Goal: Information Seeking & Learning: Learn about a topic

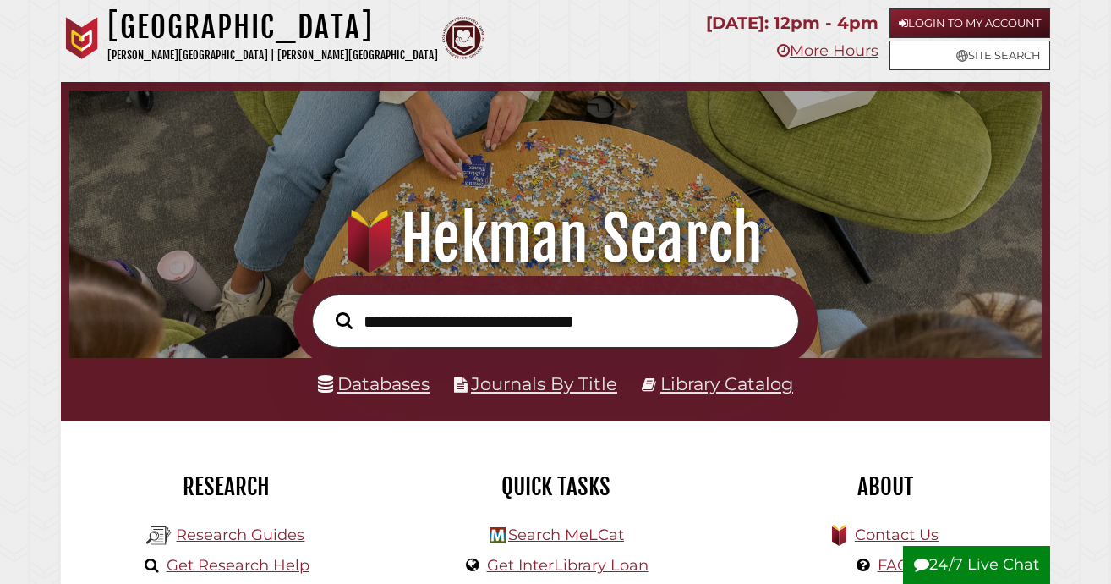
scroll to position [321, 964]
click at [573, 32] on div "Hekman Library Calvin University | Calvin Theological Seminary" at bounding box center [378, 40] width 634 height 65
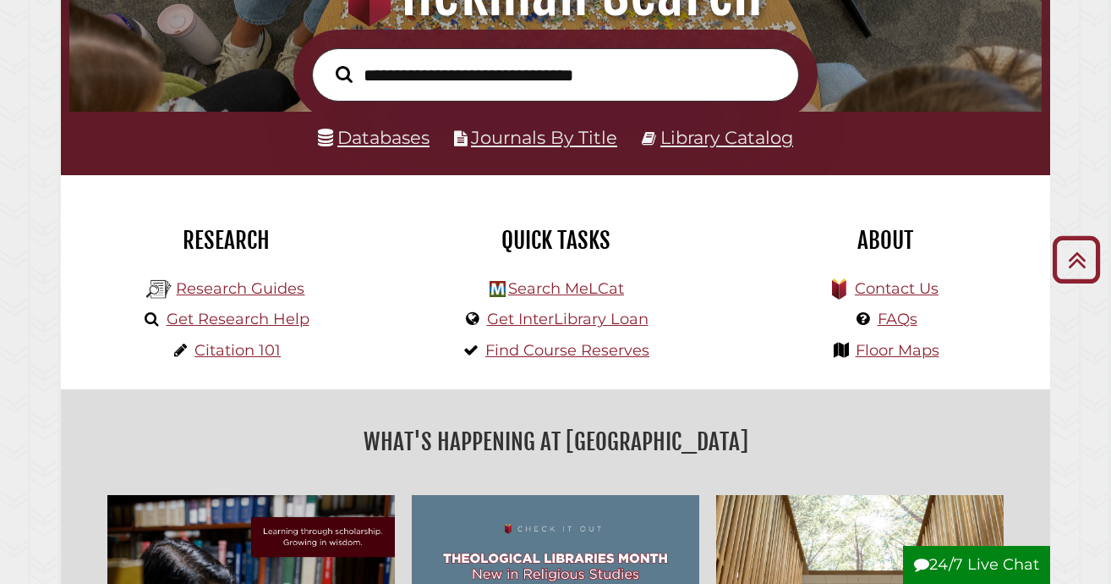
click at [373, 73] on input "text" at bounding box center [555, 74] width 487 height 53
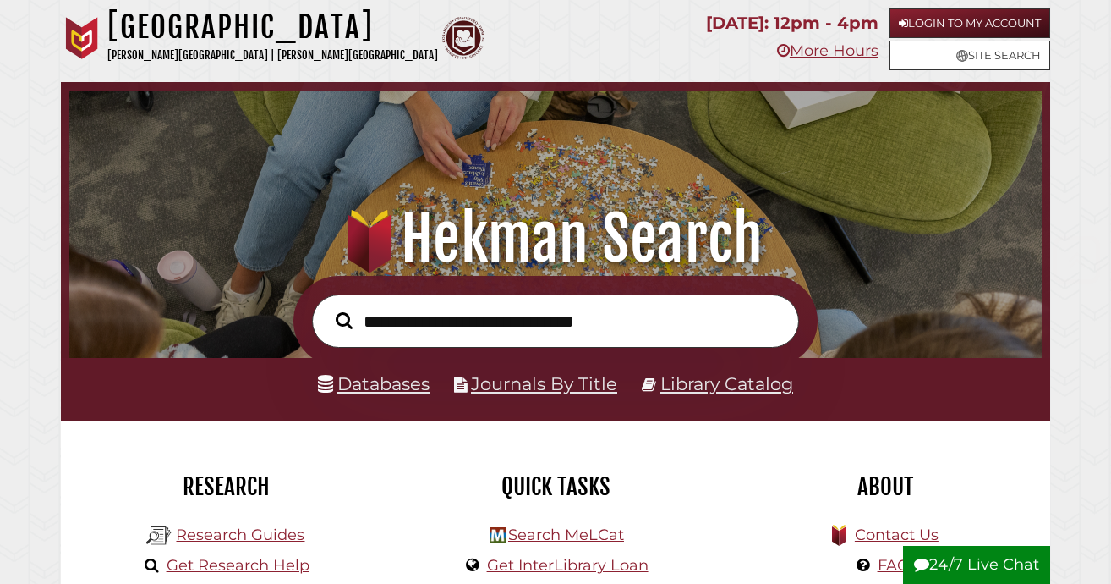
scroll to position [0, 0]
type input "*"
click at [382, 321] on input "text" at bounding box center [555, 320] width 487 height 53
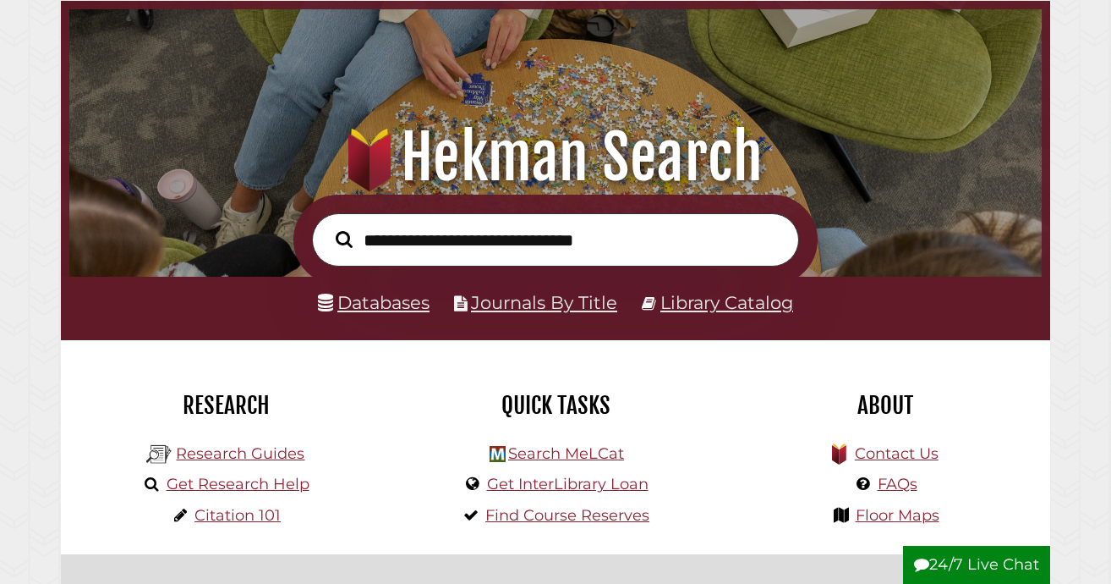
scroll to position [127, 0]
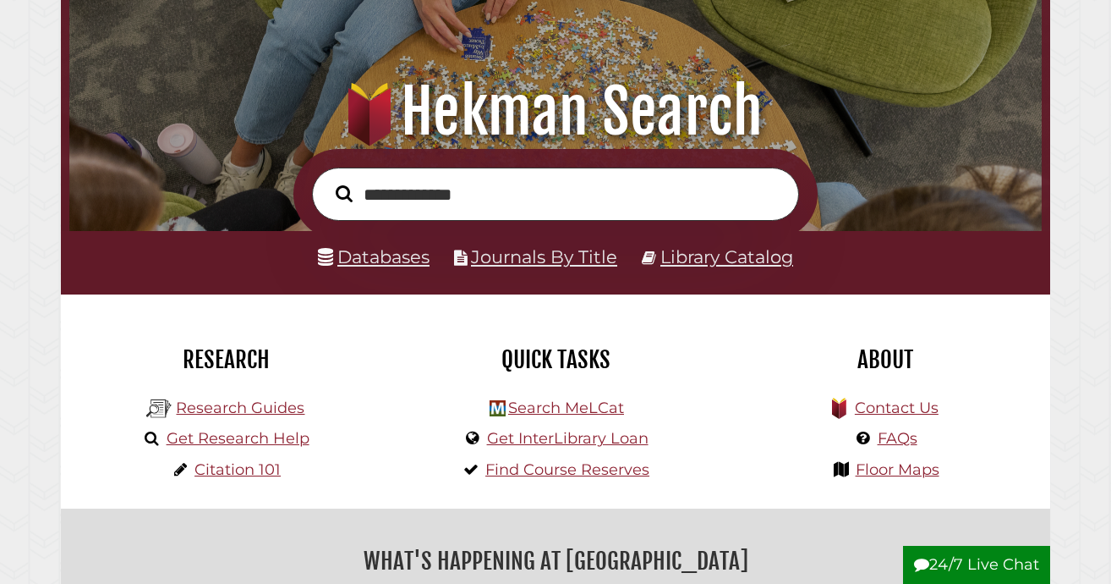
type input "**********"
click at [343, 192] on button "Search" at bounding box center [344, 193] width 34 height 25
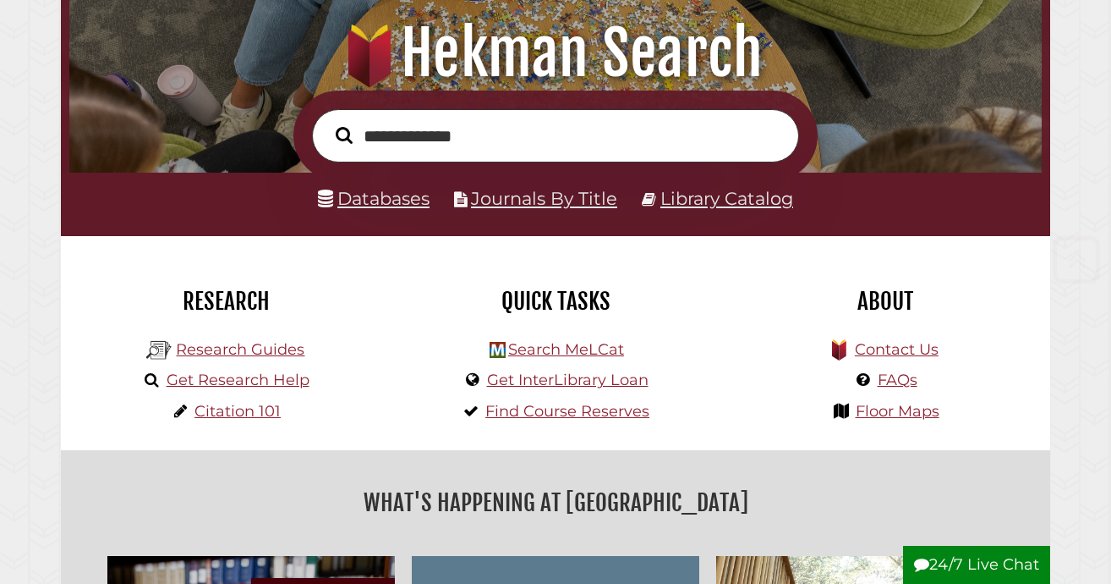
scroll to position [231, 0]
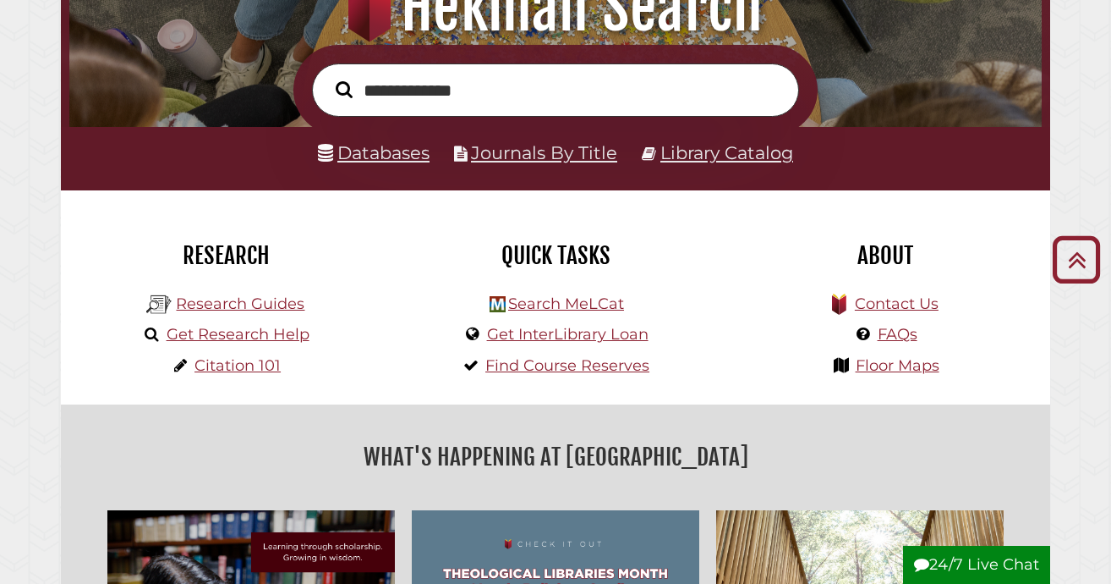
click at [360, 152] on link "Databases" at bounding box center [374, 152] width 112 height 21
click at [234, 309] on link "Research Guides" at bounding box center [240, 303] width 129 height 19
click at [502, 157] on link "Journals By Title" at bounding box center [544, 152] width 146 height 21
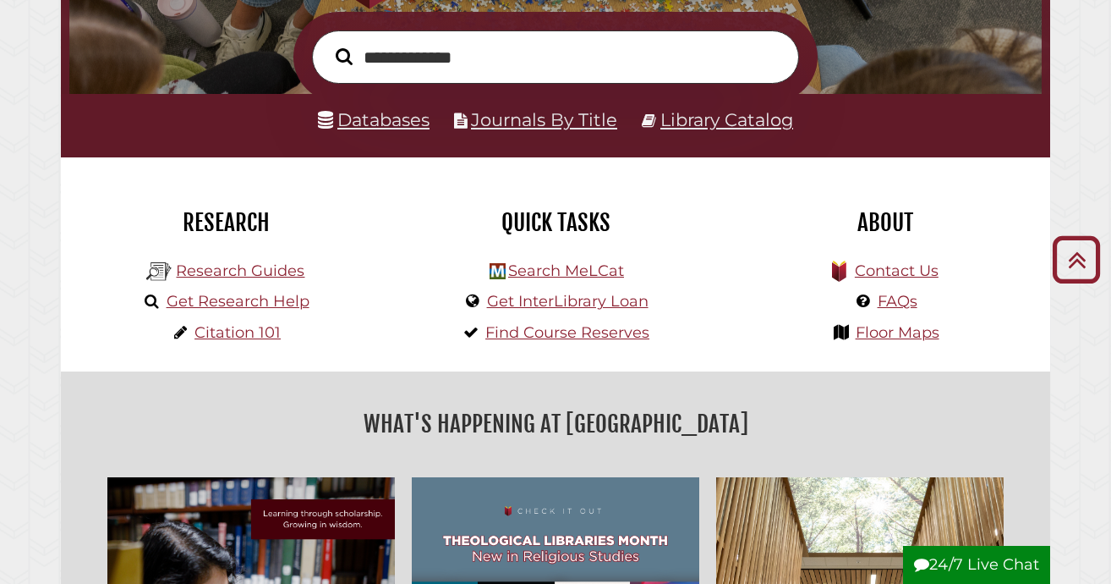
scroll to position [277, 0]
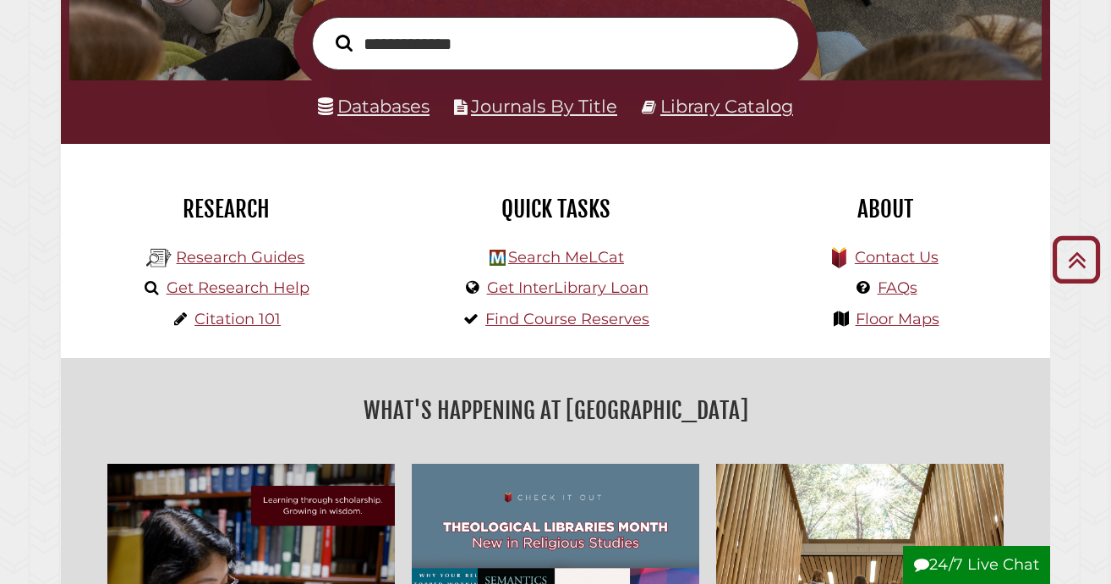
click at [703, 113] on link "Library Catalog" at bounding box center [726, 106] width 133 height 21
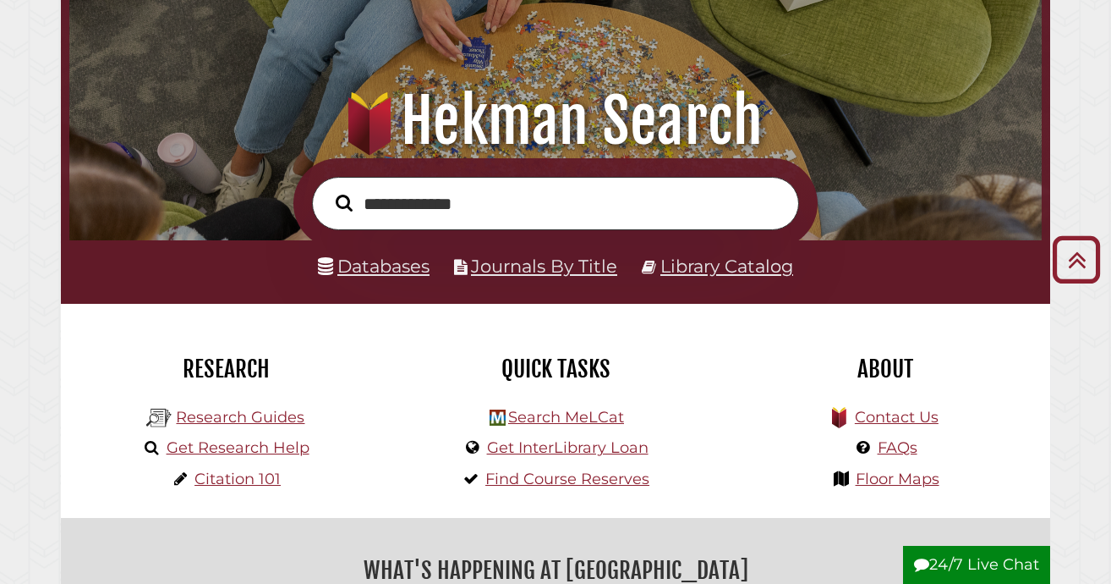
scroll to position [0, 0]
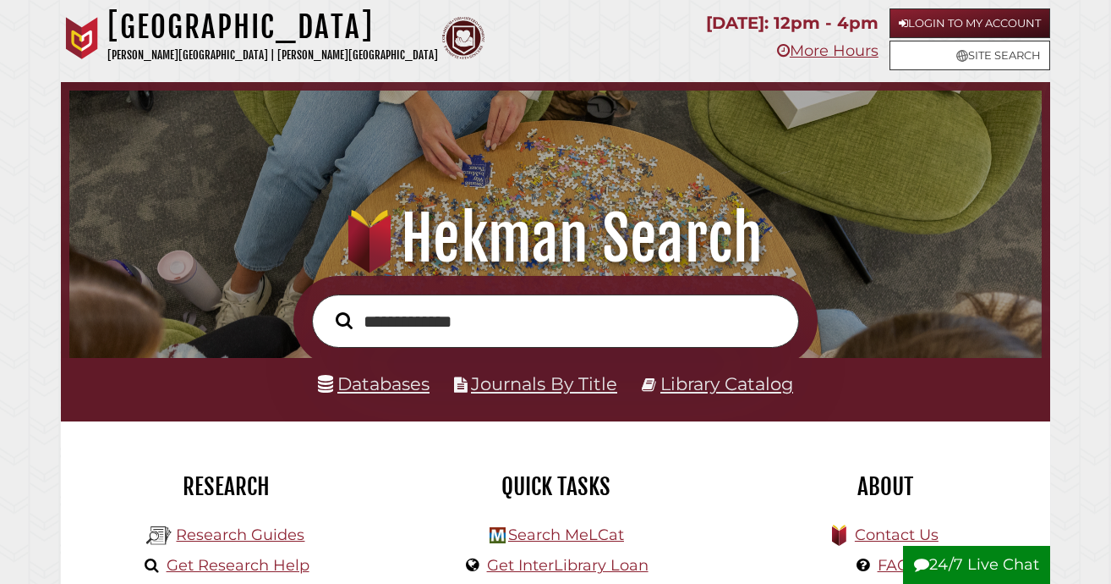
click at [206, 1] on nav "Hekman Library Calvin University | Calvin Theological Seminary .cls-1 { fill: #…" at bounding box center [555, 41] width 989 height 82
click at [443, 341] on input "**********" at bounding box center [555, 320] width 487 height 53
click at [375, 381] on link "Databases" at bounding box center [374, 383] width 112 height 21
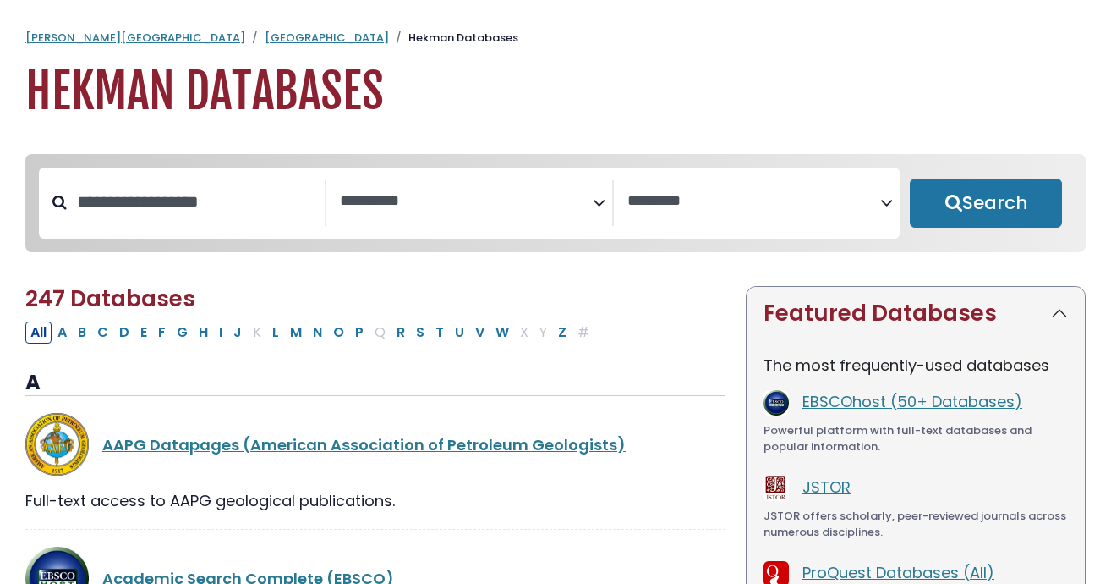
select select "Database Subject Filter"
select select "Database Vendors Filter"
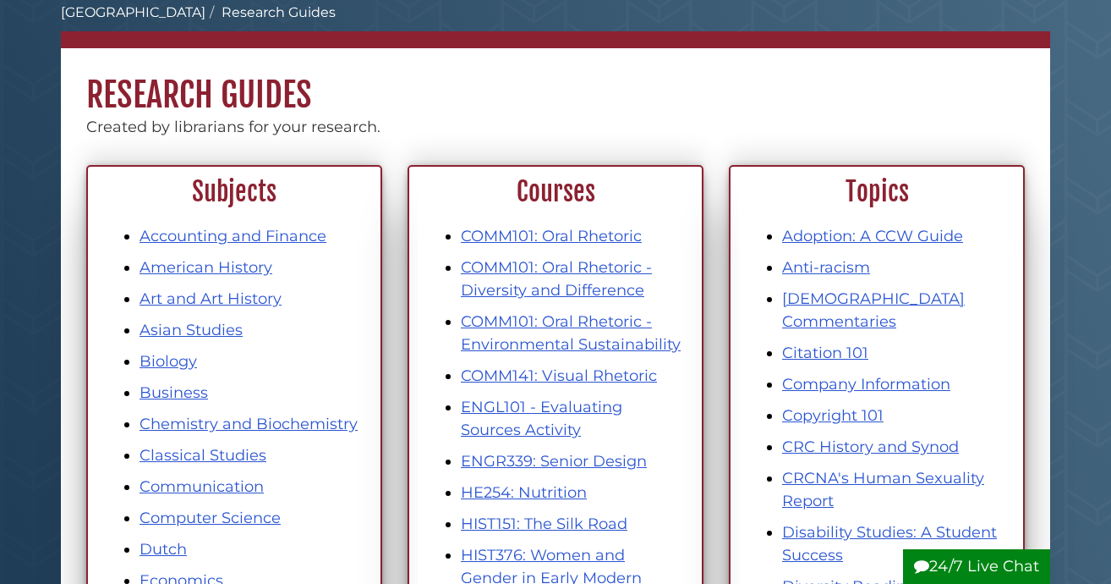
scroll to position [146, 0]
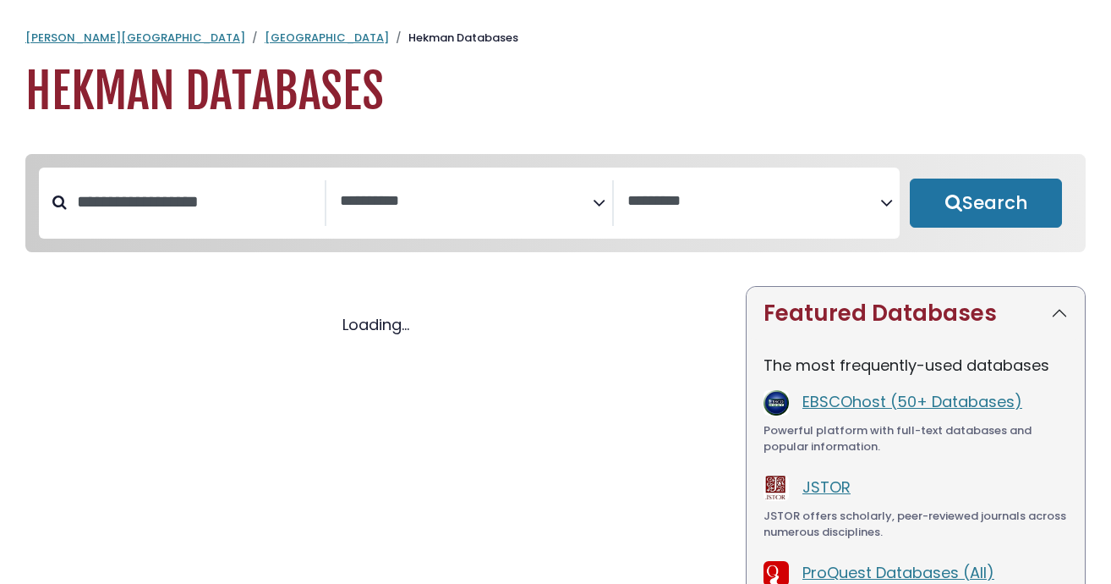
select select "Database Subject Filter"
select select "Database Vendors Filter"
select select "Database Subject Filter"
select select "Database Vendors Filter"
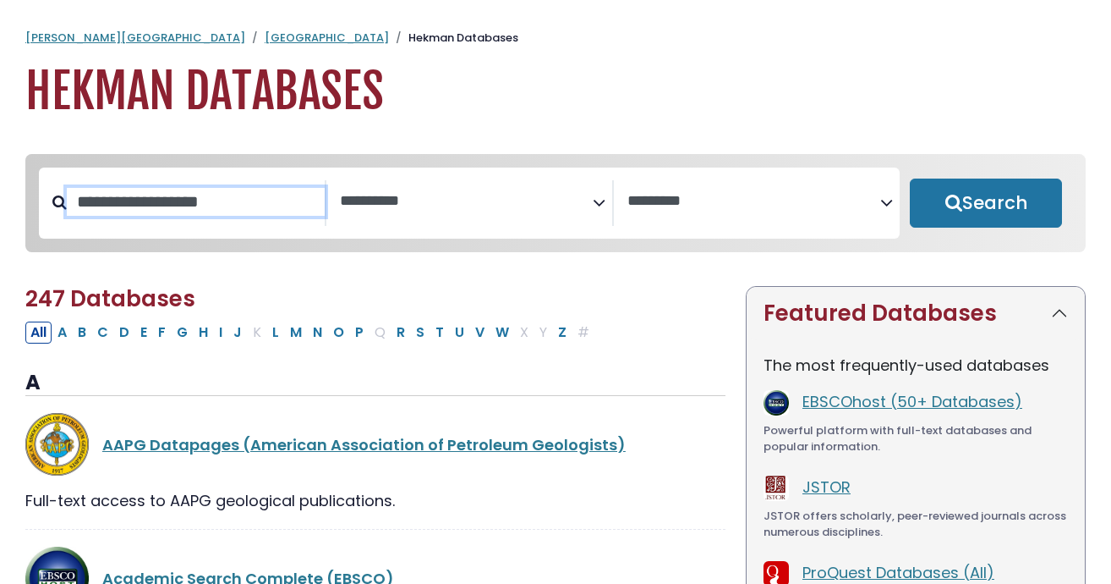
click at [230, 216] on input "Search database by title or keyword" at bounding box center [196, 202] width 258 height 28
type input "*******"
click at [986, 204] on button "Search" at bounding box center [986, 202] width 152 height 49
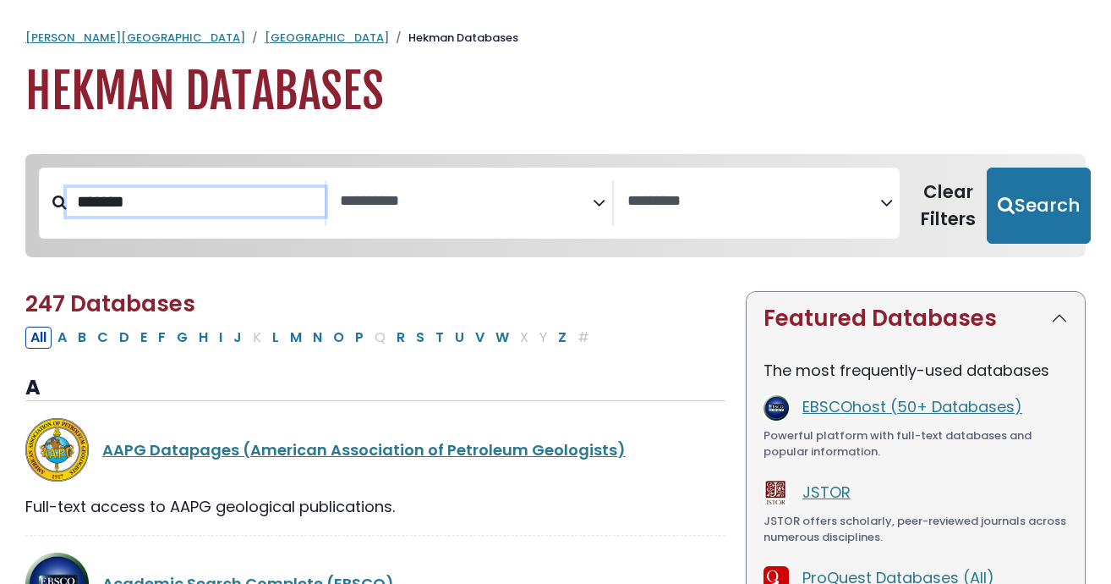
select select "Database Subject Filter"
select select "Database Vendors Filter"
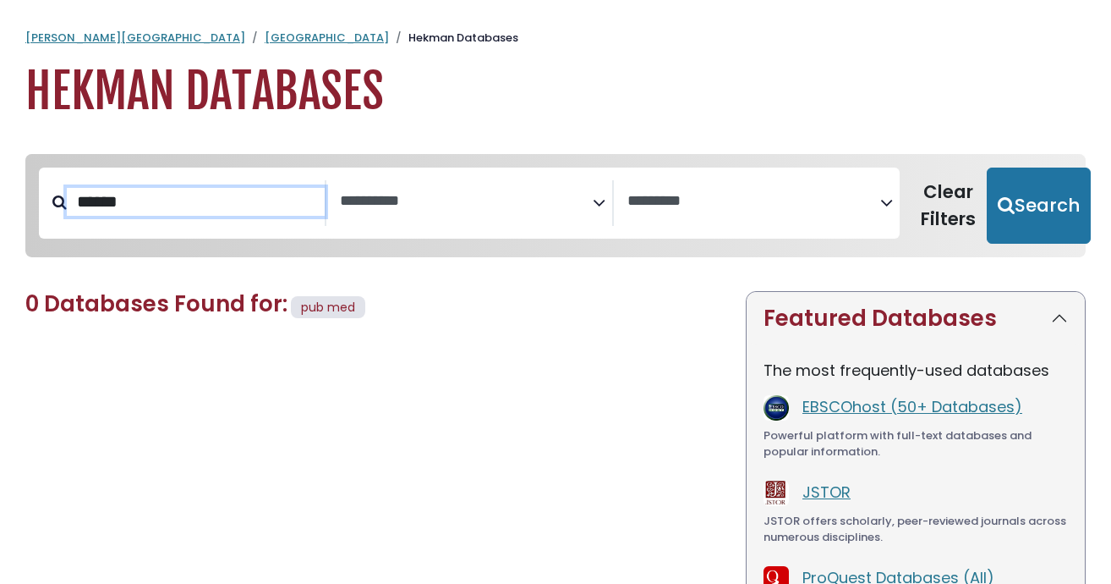
type input "******"
click at [1029, 204] on button "Search" at bounding box center [1039, 205] width 104 height 76
select select "Database Subject Filter"
select select "Database Vendors Filter"
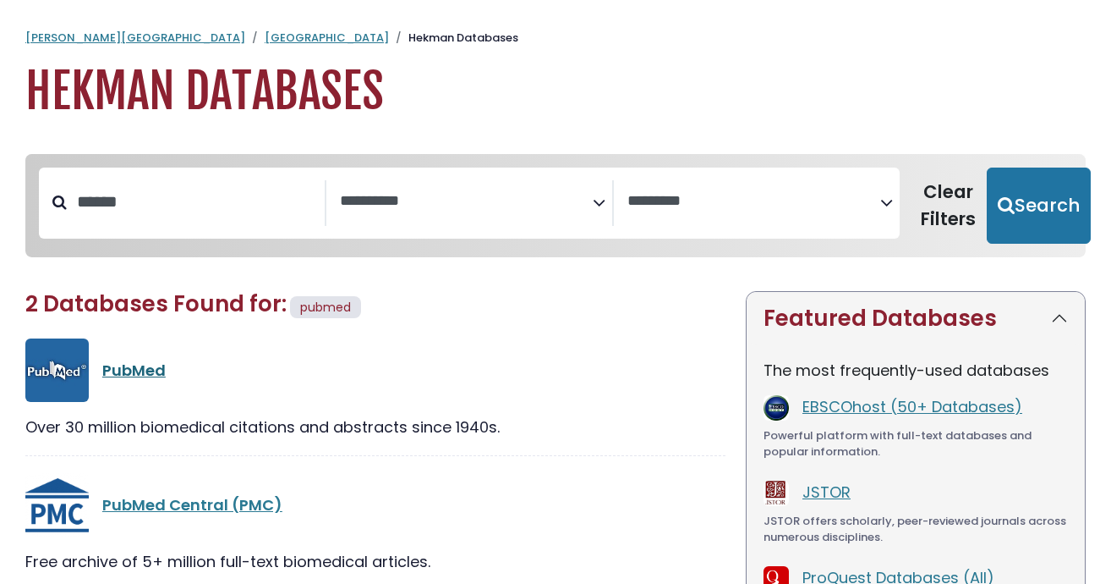
click at [136, 372] on link "PubMed" at bounding box center [133, 369] width 63 height 21
click at [183, 238] on div "**********" at bounding box center [469, 202] width 861 height 71
click at [180, 216] on input "******" at bounding box center [196, 202] width 258 height 28
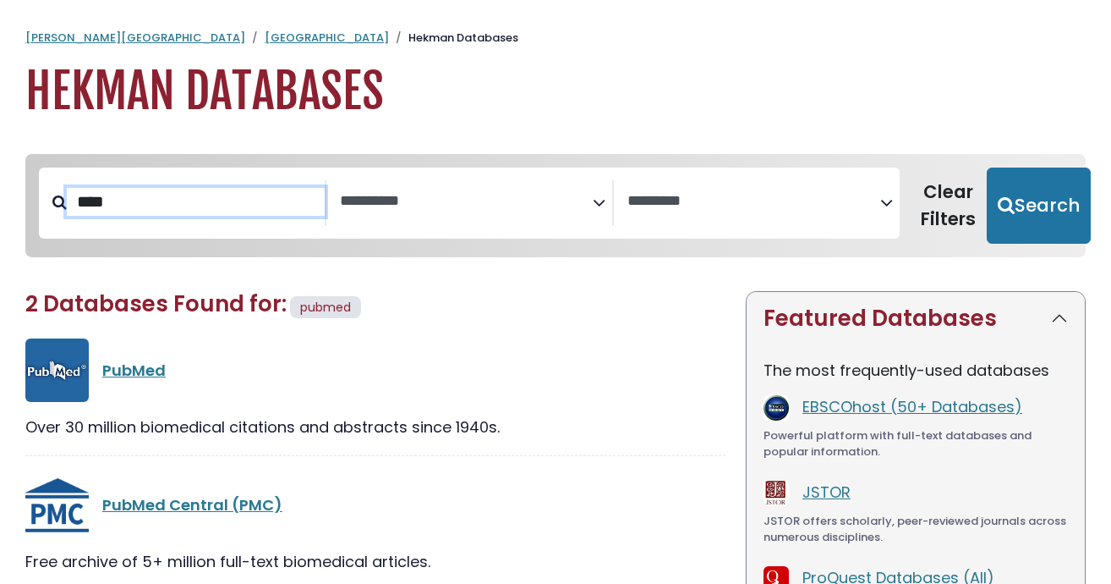
type input "****"
click at [1029, 204] on button "Search" at bounding box center [1039, 205] width 104 height 76
select select "Database Subject Filter"
select select "Database Vendors Filter"
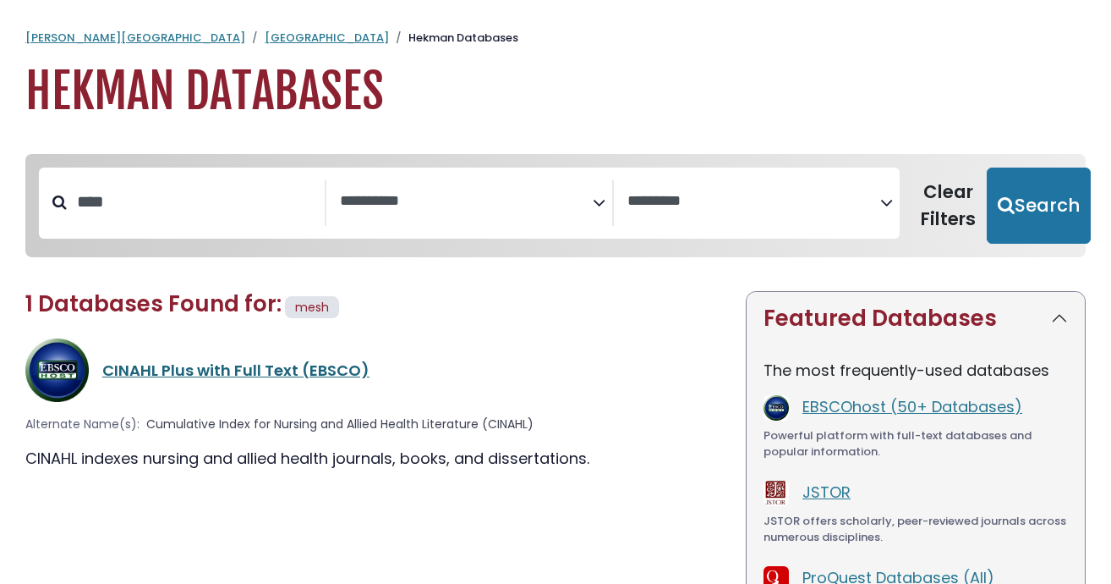
click at [211, 368] on link "CINAHL Plus with Full Text (EBSCO)" at bounding box center [235, 369] width 267 height 21
click at [240, 370] on link "CINAHL Plus with Full Text (EBSCO)" at bounding box center [235, 369] width 267 height 21
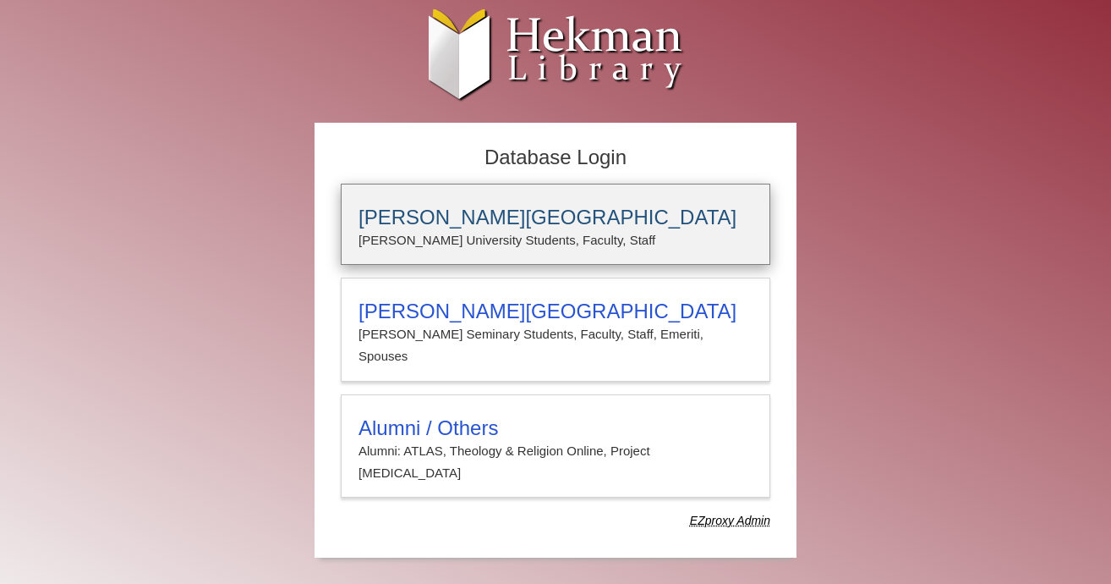
click at [395, 201] on div "Calvin University Calvin University Students, Faculty, Staff" at bounding box center [556, 224] width 430 height 81
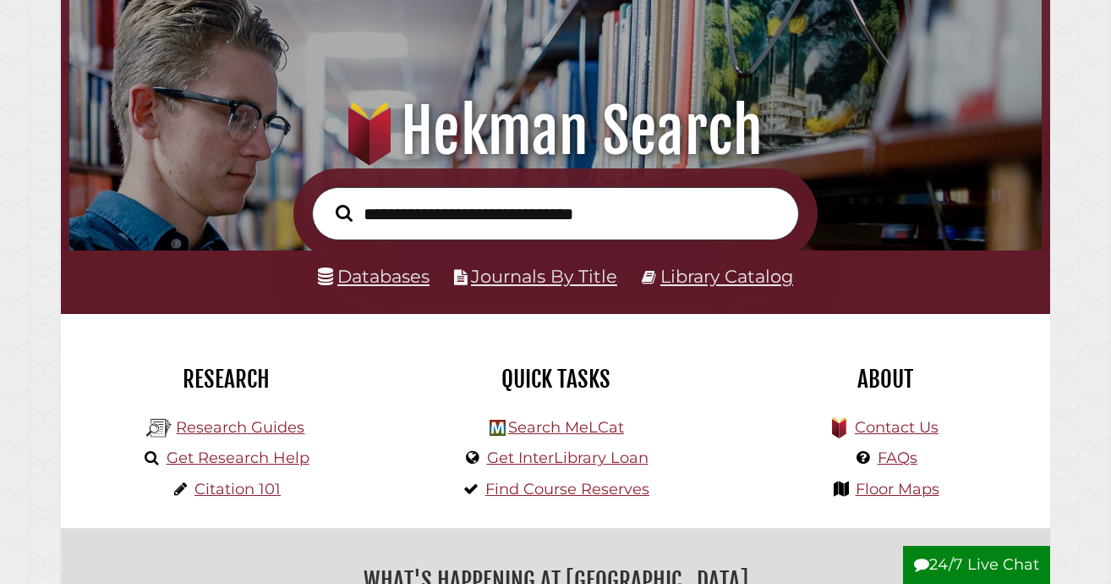
scroll to position [107, 0]
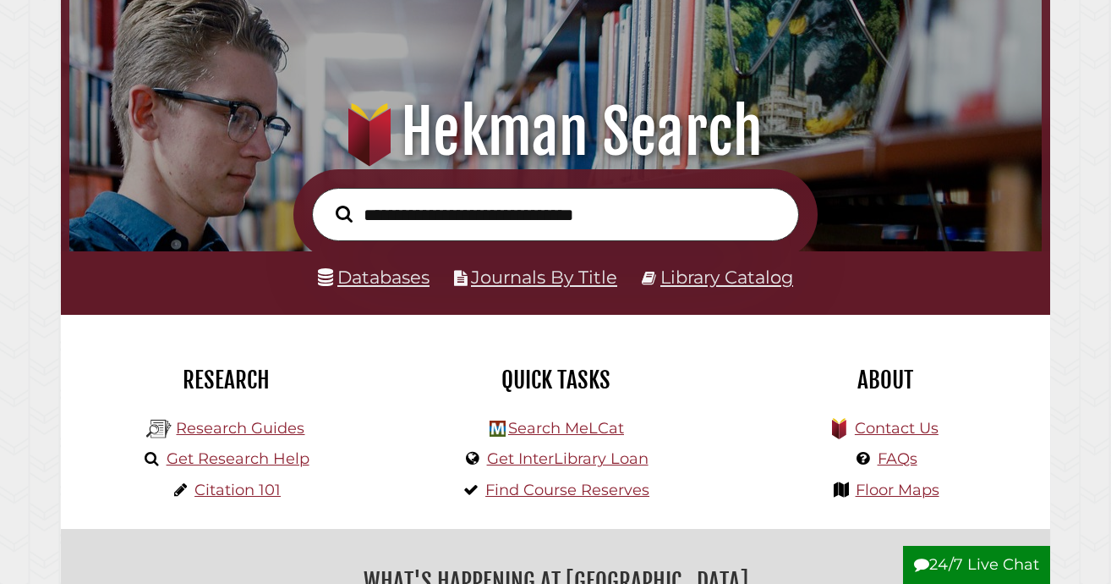
click at [504, 275] on link "Journals By Title" at bounding box center [544, 276] width 146 height 21
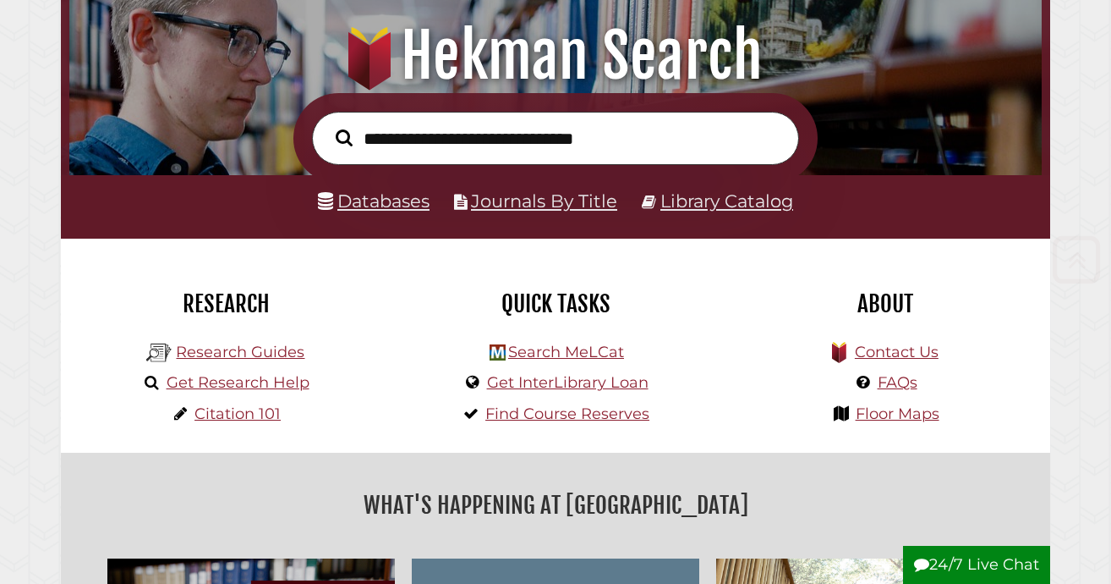
scroll to position [190, 0]
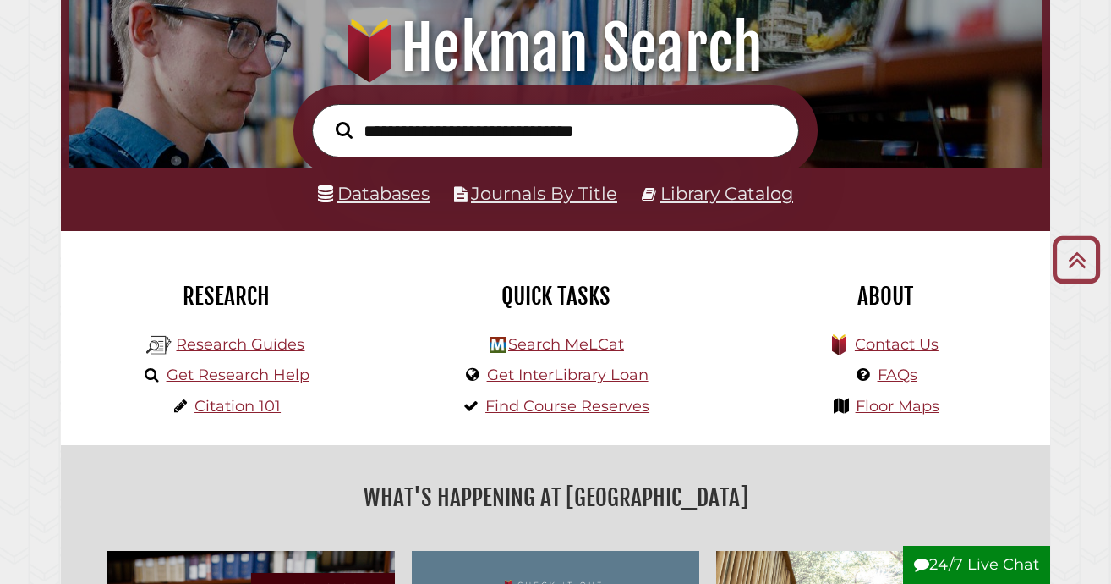
click at [240, 352] on li "Research Guides" at bounding box center [225, 342] width 167 height 31
click at [233, 344] on link "Research Guides" at bounding box center [240, 344] width 129 height 19
click at [367, 197] on link "Databases" at bounding box center [374, 193] width 112 height 21
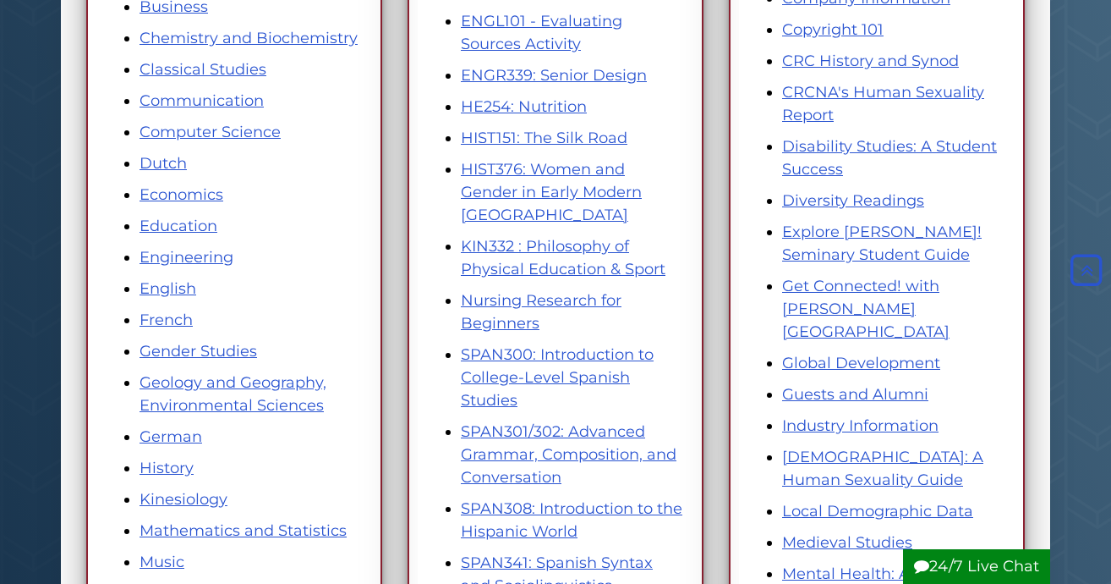
scroll to position [479, 0]
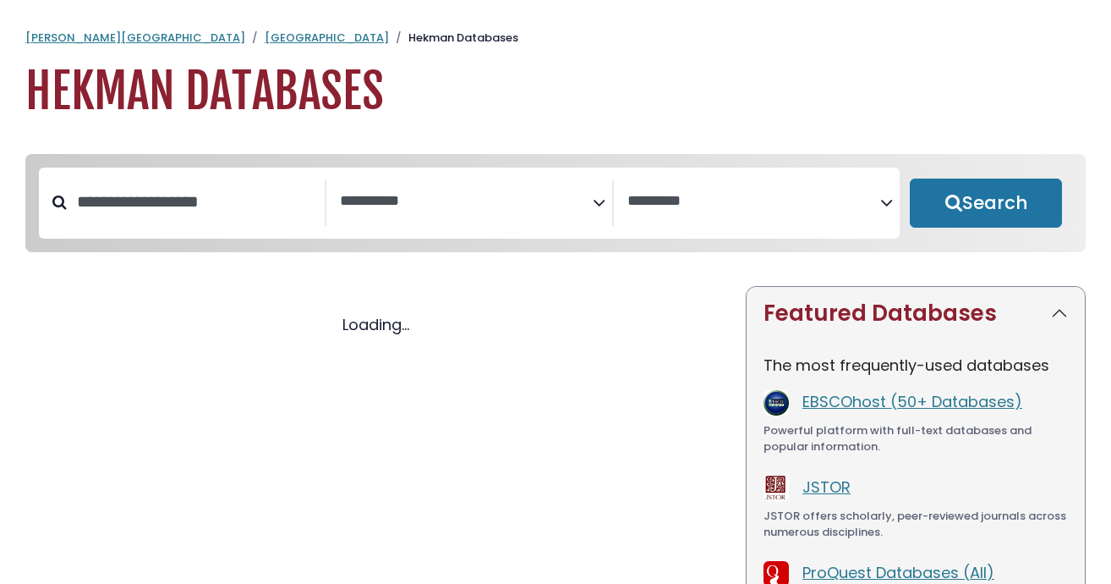
select select "Database Subject Filter"
select select "Database Vendors Filter"
select select "Database Subject Filter"
select select "Database Vendors Filter"
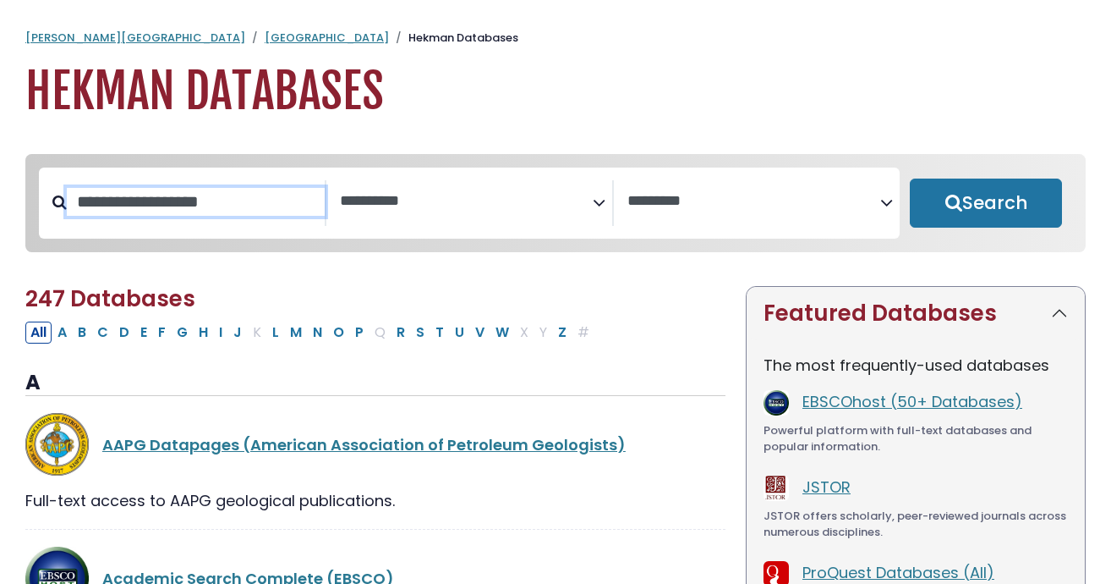
click at [115, 216] on input "Search database by title or keyword" at bounding box center [196, 202] width 258 height 28
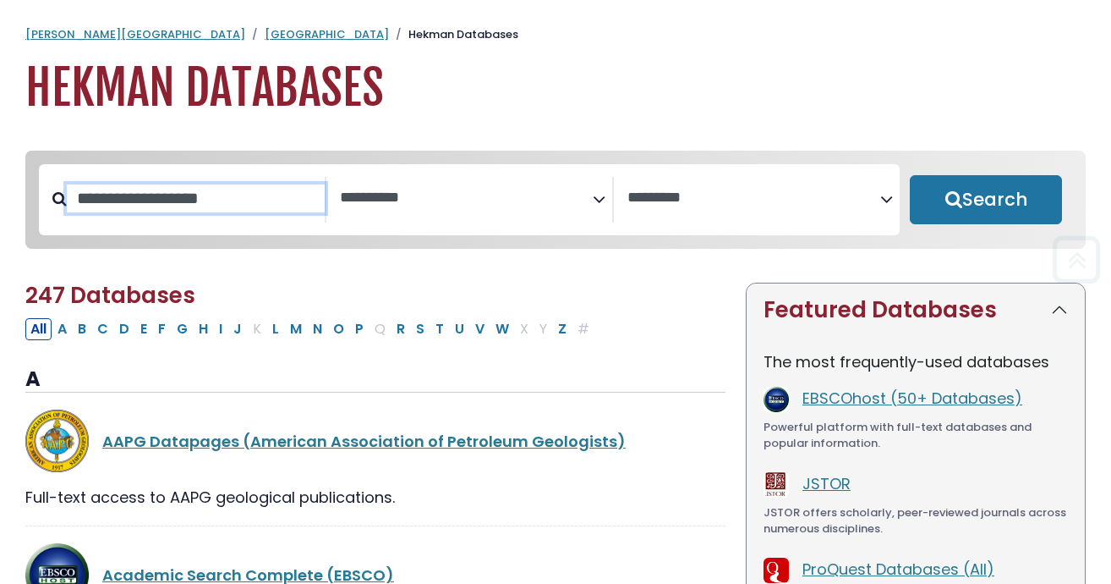
scroll to position [2, 0]
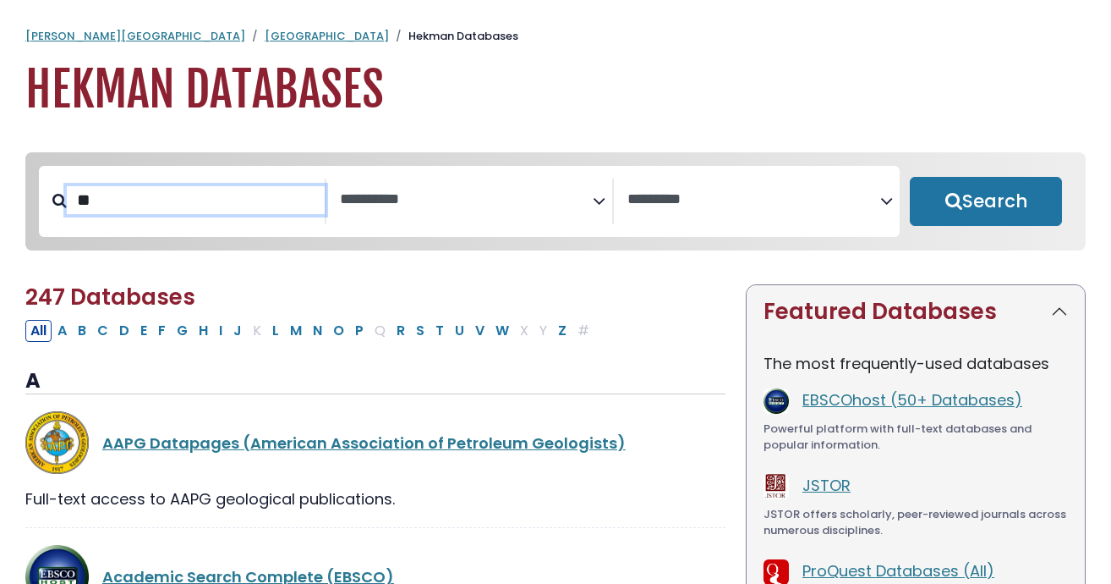
type input "*"
